Goal: Find contact information: Find contact information

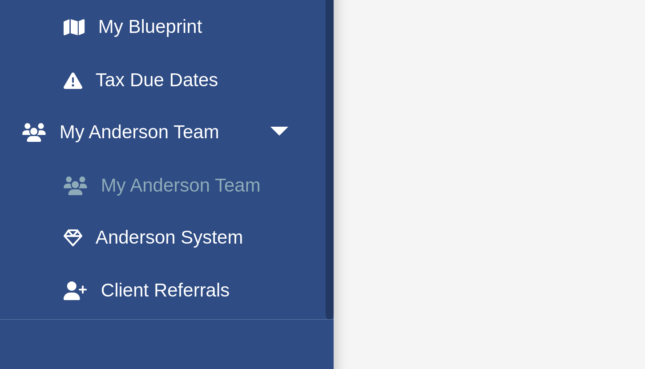
click at [20, 331] on link "Client Referrals" at bounding box center [61, 330] width 99 height 18
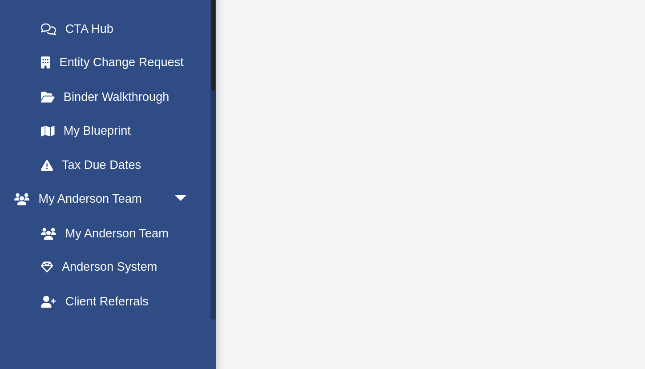
scroll to position [194, 0]
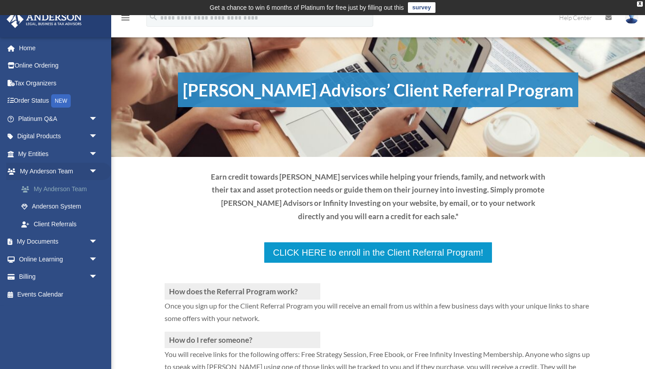
scroll to position [0, 0]
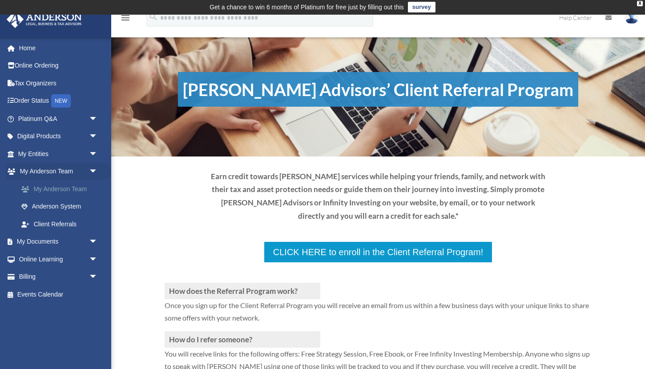
click at [69, 188] on link "My Anderson Team" at bounding box center [61, 189] width 99 height 18
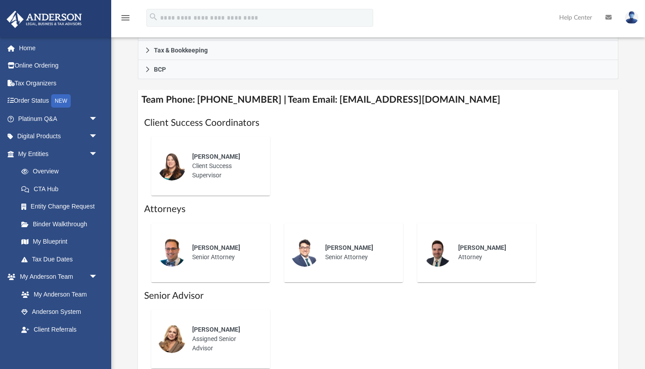
scroll to position [345, 0]
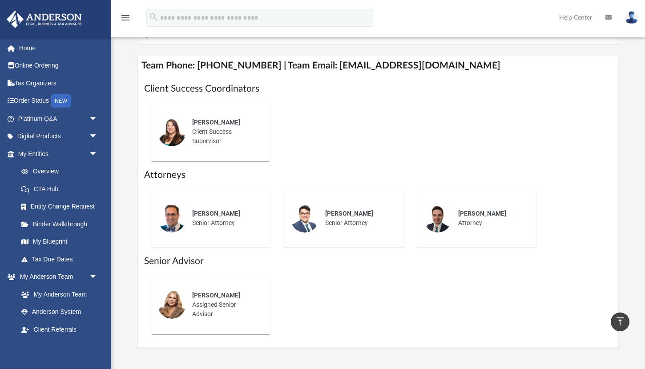
click at [333, 76] on h4 "Team Phone: [PHONE_NUMBER] | Team Email: [EMAIL_ADDRESS][DOMAIN_NAME]" at bounding box center [378, 66] width 480 height 20
click at [336, 76] on h4 "Team Phone: [PHONE_NUMBER] | Team Email: [EMAIL_ADDRESS][DOMAIN_NAME]" at bounding box center [378, 66] width 480 height 20
click at [453, 76] on h4 "Team Phone: [PHONE_NUMBER] | Team Email: [EMAIL_ADDRESS][DOMAIN_NAME]" at bounding box center [378, 66] width 480 height 20
copy div "[EMAIL_ADDRESS][DOMAIN_NAME]"
